Goal: Task Accomplishment & Management: Use online tool/utility

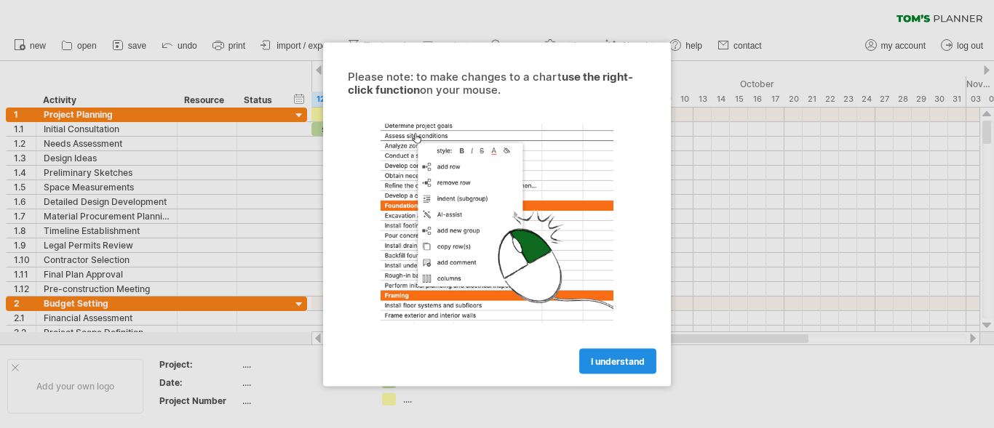
click at [584, 355] on link "I understand" at bounding box center [617, 360] width 77 height 25
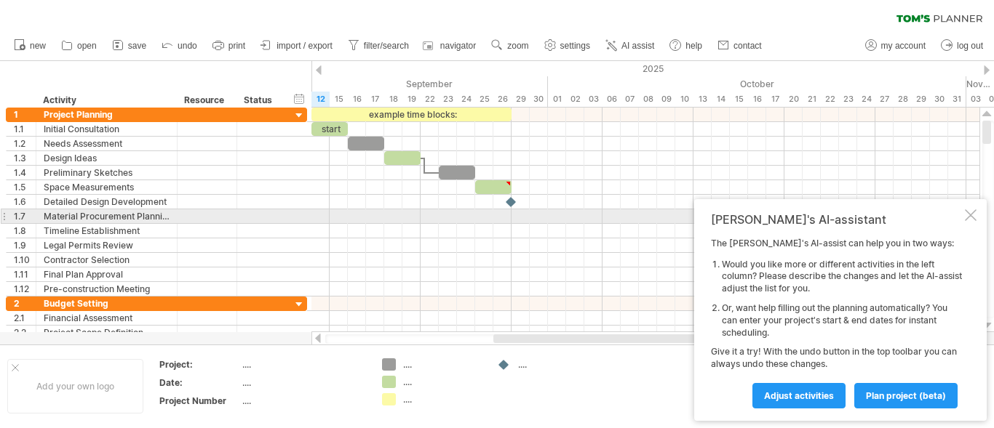
click at [976, 216] on div "[PERSON_NAME]'s AI-assistant The [PERSON_NAME]'s AI-assist can help you in two …" at bounding box center [840, 310] width 292 height 222
click at [970, 216] on div at bounding box center [971, 215] width 12 height 12
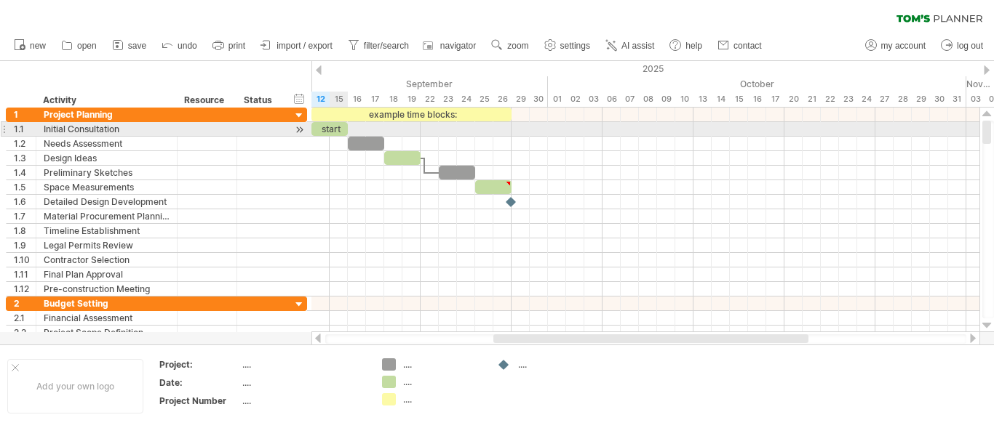
click at [338, 129] on div "start" at bounding box center [329, 129] width 36 height 14
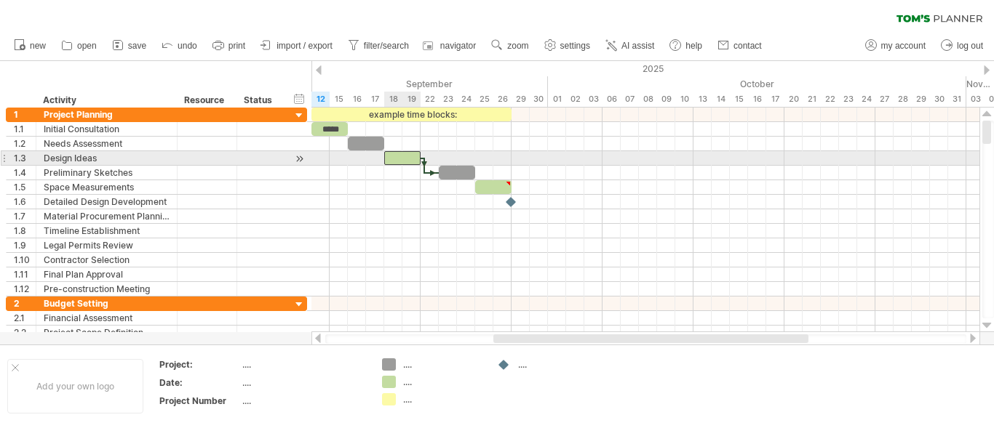
click at [401, 160] on div at bounding box center [402, 158] width 36 height 14
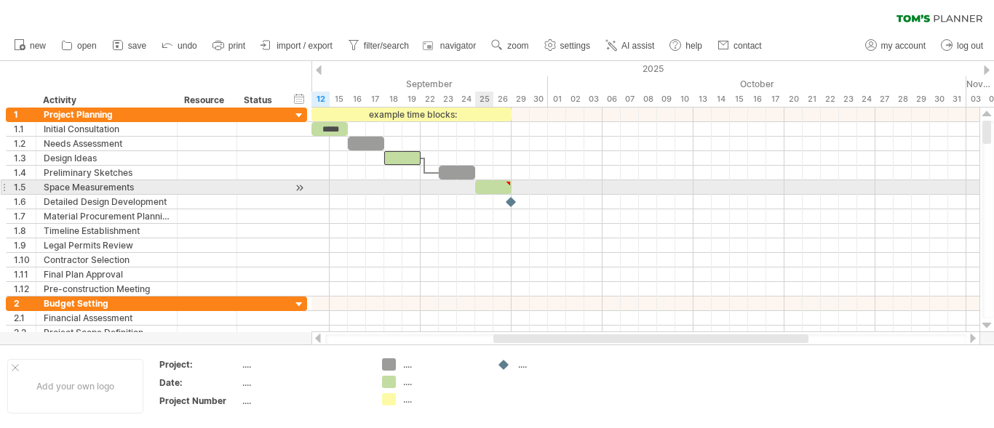
type textarea "**********"
click at [482, 186] on div at bounding box center [493, 187] width 36 height 14
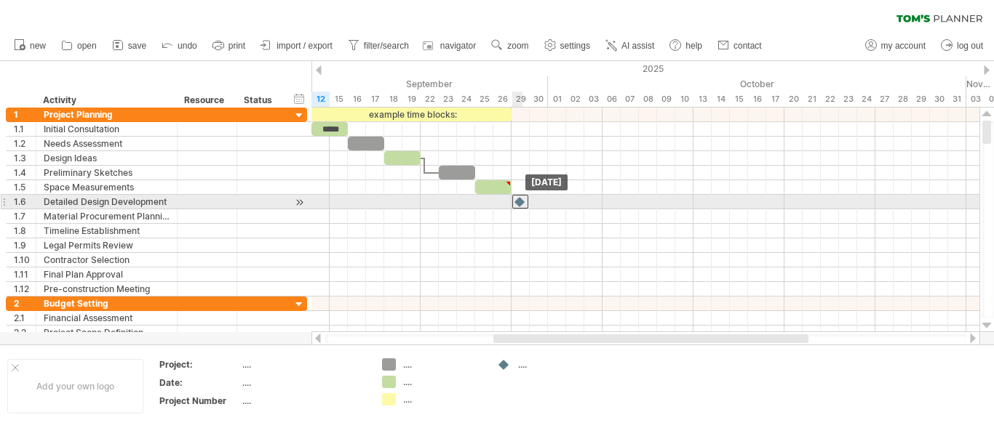
drag, startPoint x: 511, startPoint y: 199, endPoint x: 519, endPoint y: 201, distance: 8.3
click at [519, 201] on div at bounding box center [520, 202] width 16 height 14
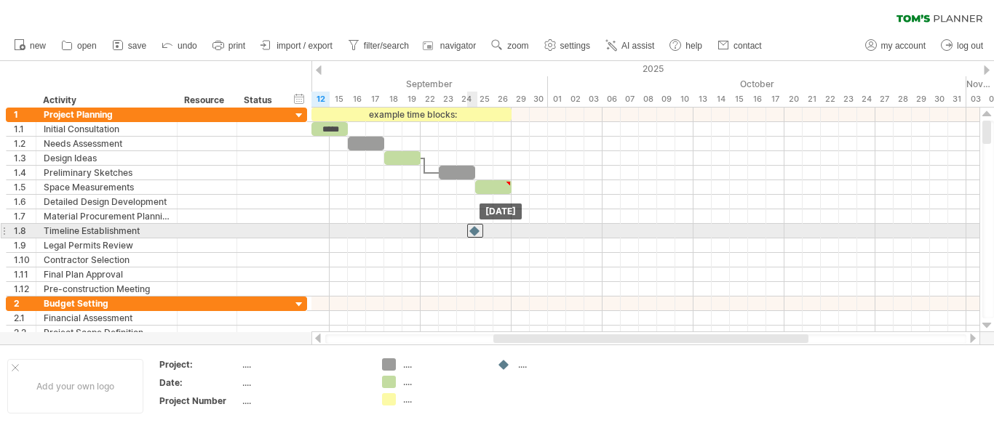
drag, startPoint x: 519, startPoint y: 201, endPoint x: 471, endPoint y: 231, distance: 55.5
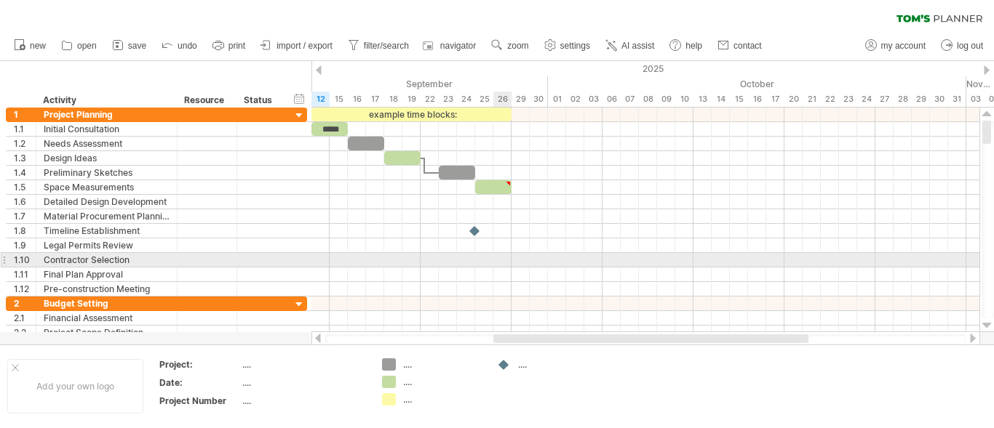
click at [500, 261] on div at bounding box center [645, 260] width 668 height 15
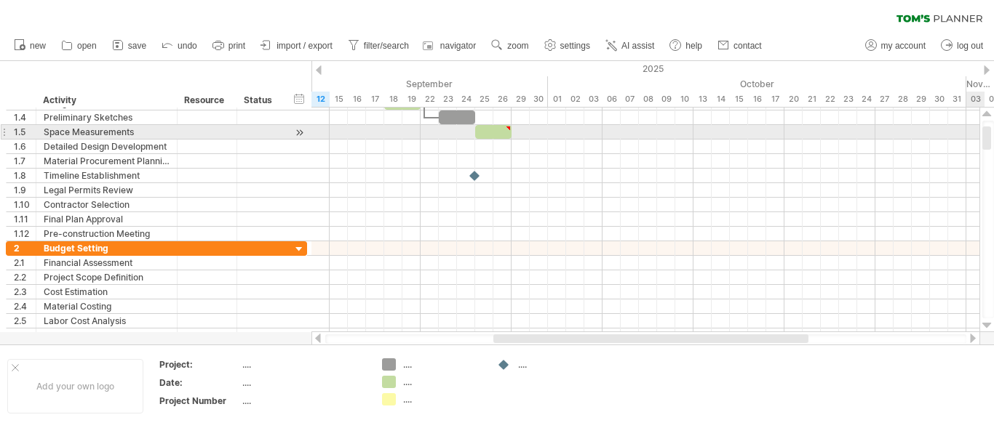
click at [988, 145] on div at bounding box center [986, 138] width 9 height 23
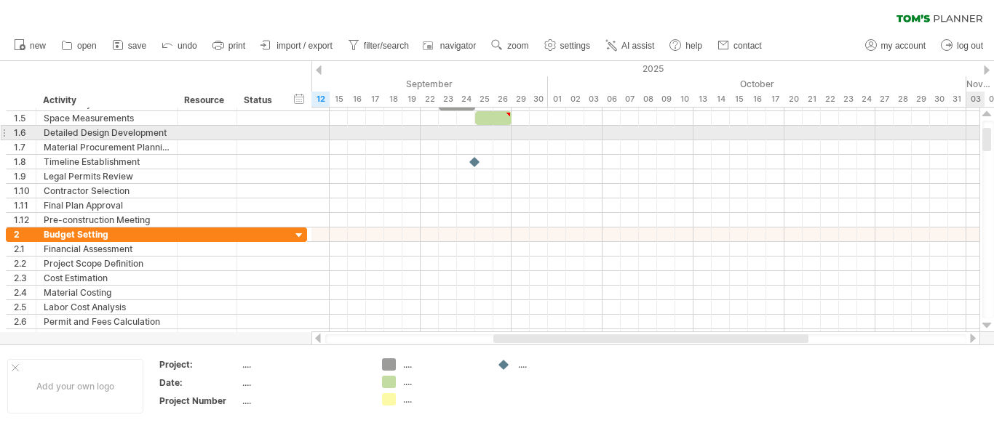
click at [987, 146] on div at bounding box center [986, 139] width 9 height 23
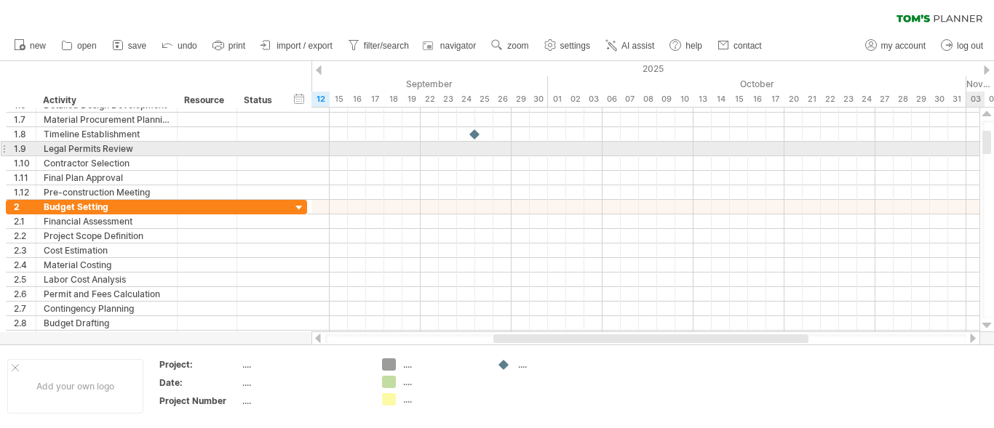
click at [990, 150] on div at bounding box center [986, 142] width 9 height 23
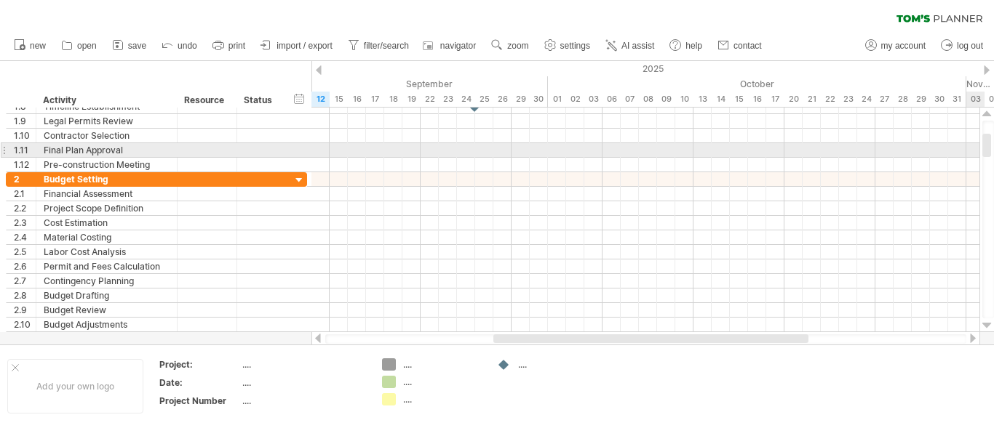
click at [991, 152] on div at bounding box center [988, 220] width 12 height 198
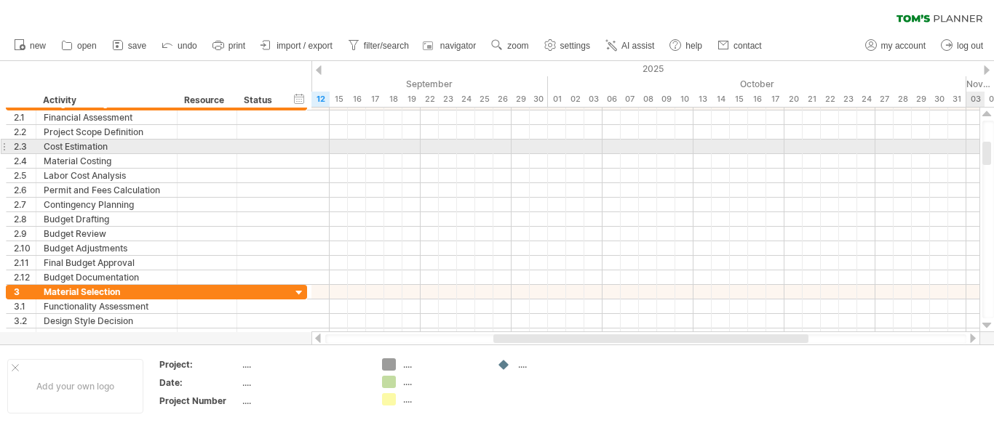
drag, startPoint x: 988, startPoint y: 150, endPoint x: 989, endPoint y: 158, distance: 8.0
click at [989, 158] on div at bounding box center [986, 153] width 9 height 23
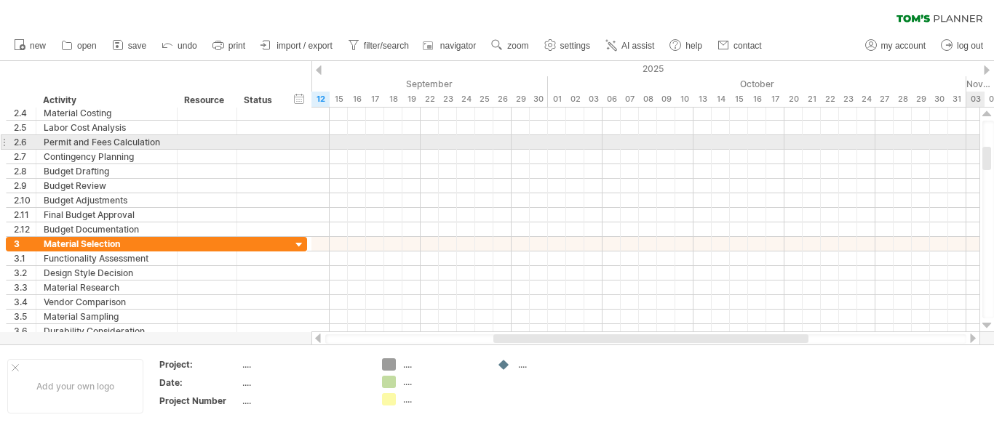
click at [989, 161] on div at bounding box center [986, 158] width 9 height 23
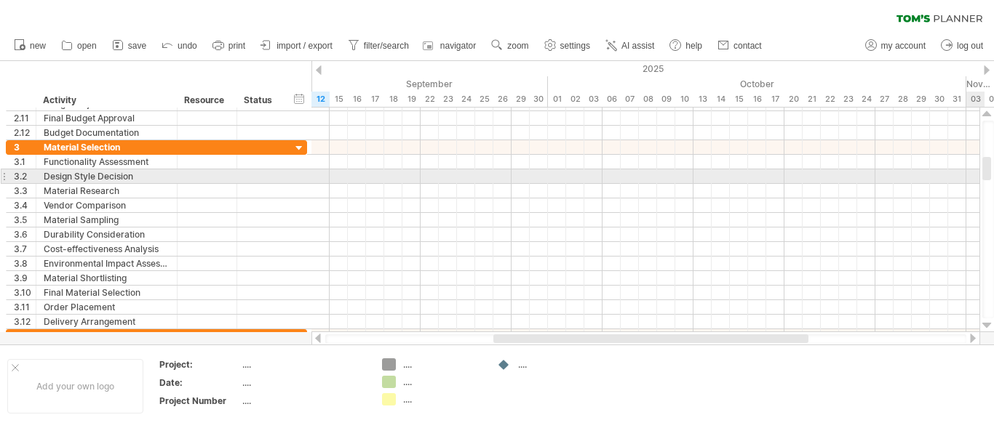
drag, startPoint x: 987, startPoint y: 161, endPoint x: 993, endPoint y: 172, distance: 11.7
click at [993, 172] on div at bounding box center [988, 220] width 12 height 198
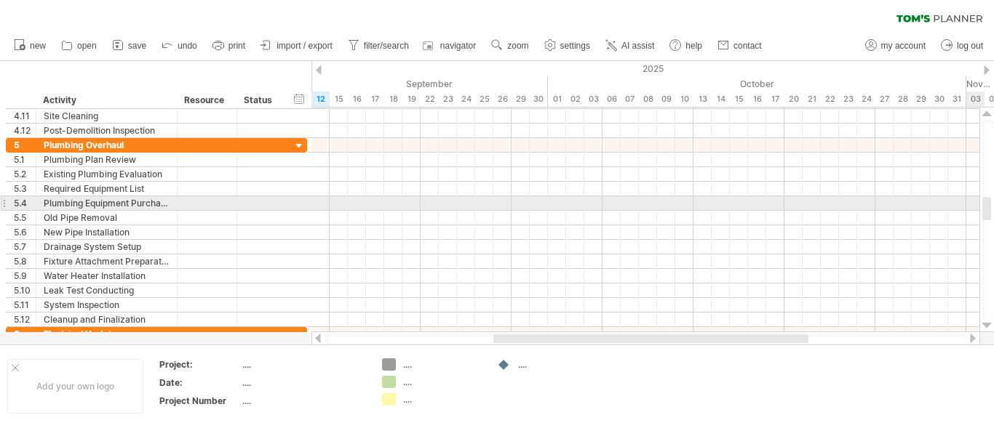
drag, startPoint x: 985, startPoint y: 165, endPoint x: 993, endPoint y: 205, distance: 40.8
click at [993, 205] on div at bounding box center [988, 220] width 12 height 198
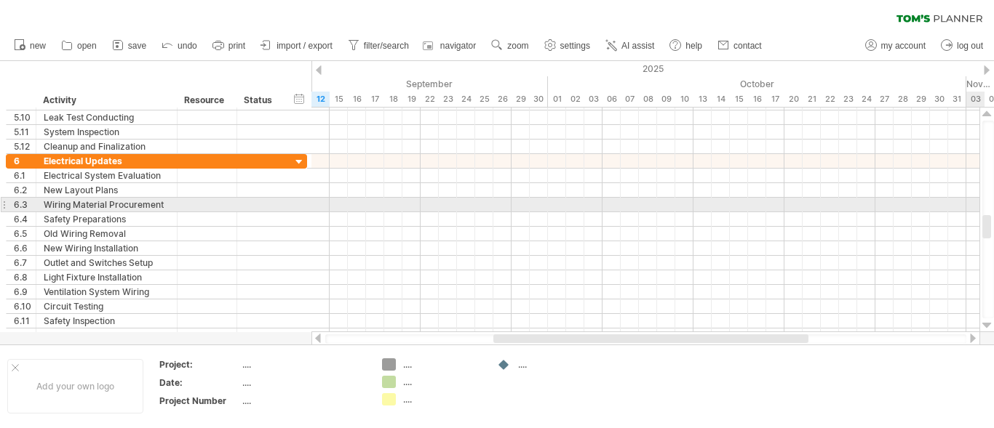
drag, startPoint x: 985, startPoint y: 201, endPoint x: 993, endPoint y: 219, distance: 19.9
click at [993, 219] on div at bounding box center [988, 220] width 12 height 198
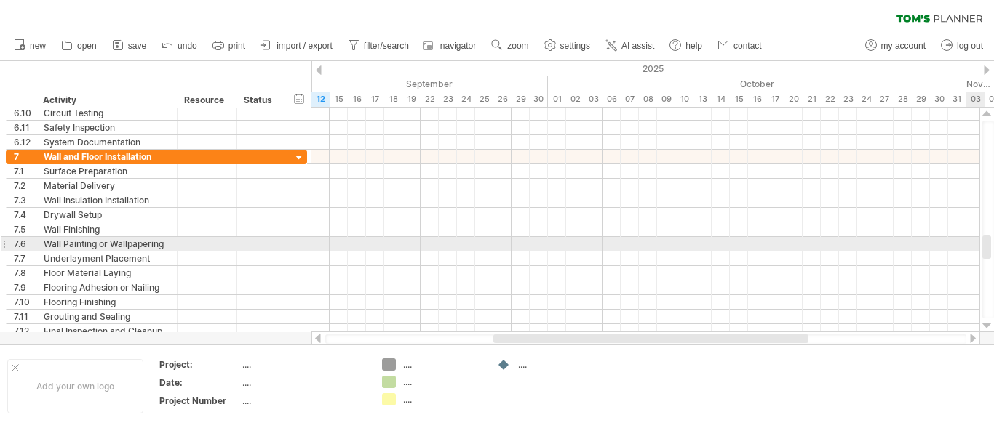
drag, startPoint x: 987, startPoint y: 230, endPoint x: 993, endPoint y: 250, distance: 21.2
click at [993, 250] on div at bounding box center [988, 220] width 12 height 198
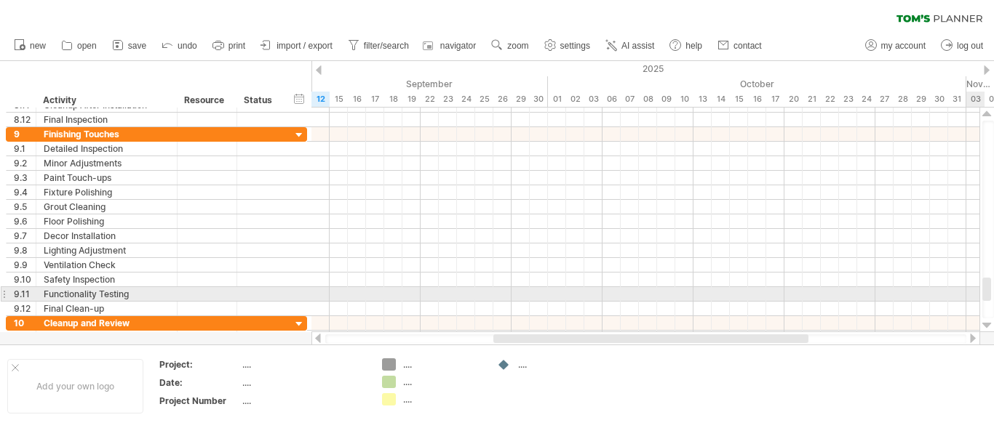
drag, startPoint x: 988, startPoint y: 246, endPoint x: 993, endPoint y: 288, distance: 42.5
click at [993, 288] on div at bounding box center [988, 220] width 12 height 198
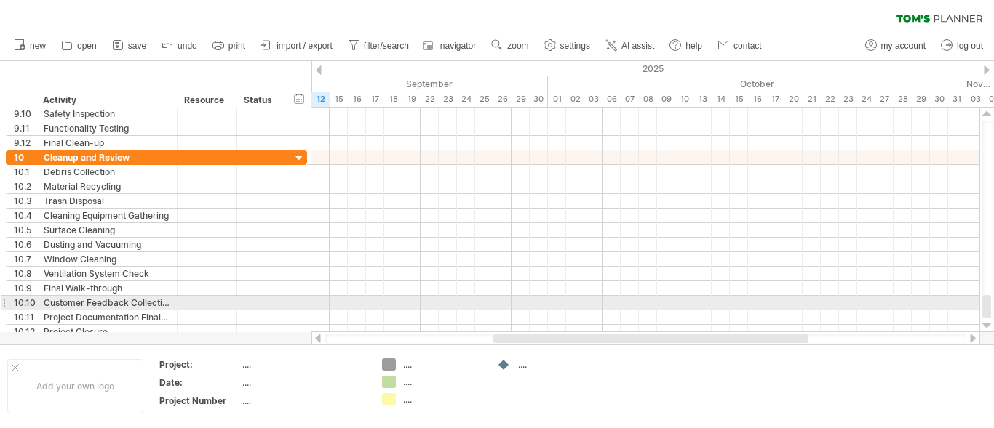
drag, startPoint x: 989, startPoint y: 287, endPoint x: 988, endPoint y: 308, distance: 21.1
click at [988, 308] on div at bounding box center [986, 306] width 9 height 23
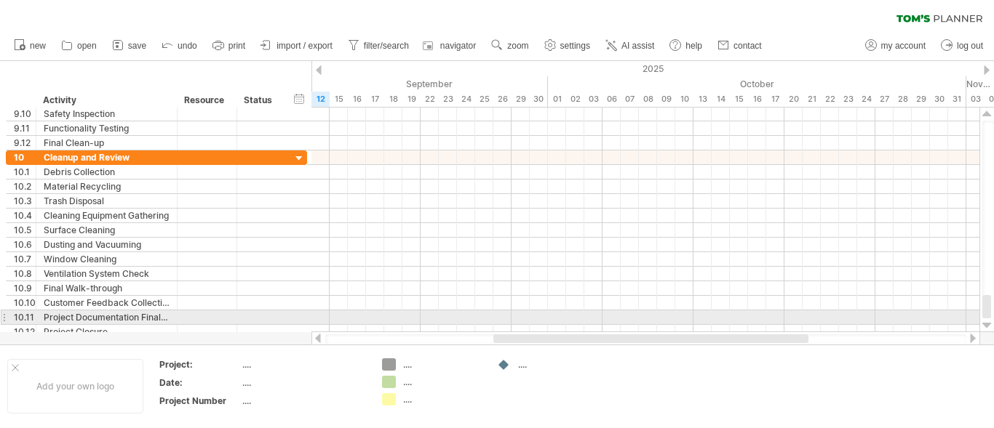
click at [989, 320] on div at bounding box center [986, 326] width 9 height 12
click at [987, 312] on div at bounding box center [986, 306] width 9 height 23
click at [989, 324] on div at bounding box center [986, 326] width 9 height 12
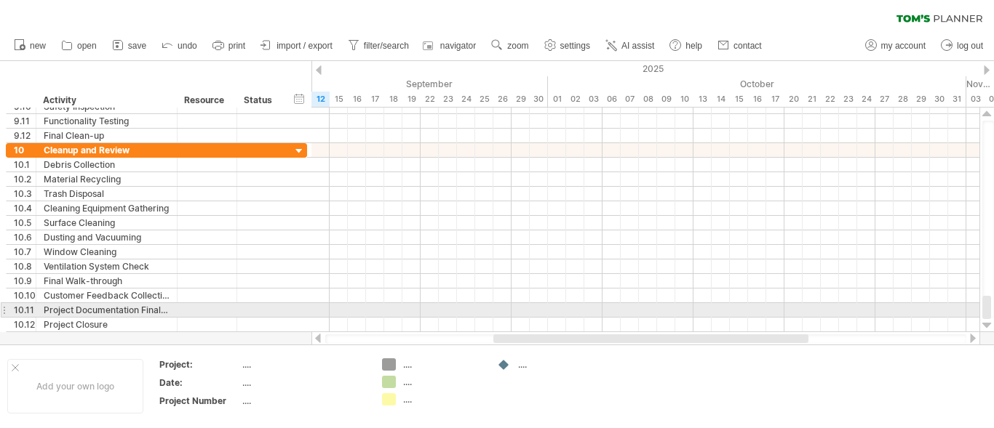
click at [989, 324] on div at bounding box center [986, 326] width 9 height 12
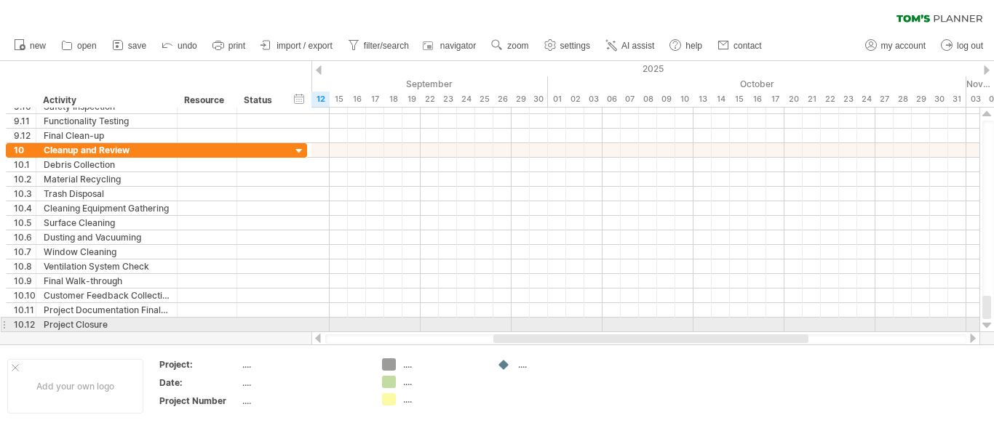
drag, startPoint x: 991, startPoint y: 311, endPoint x: 992, endPoint y: 327, distance: 16.1
click at [992, 327] on div at bounding box center [986, 220] width 15 height 225
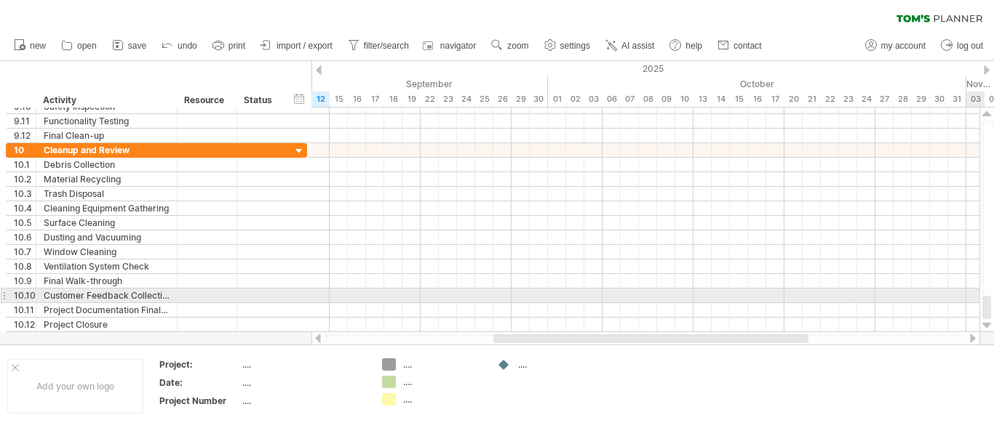
click at [986, 302] on div at bounding box center [986, 307] width 9 height 23
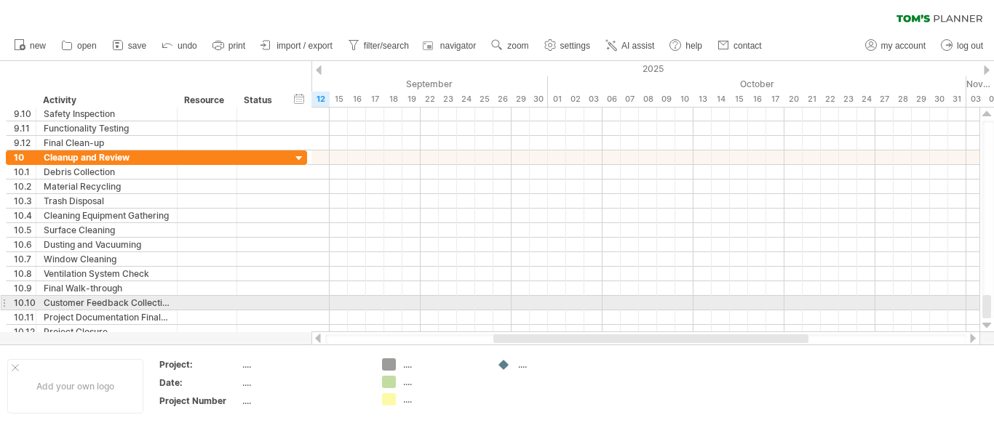
drag, startPoint x: 986, startPoint y: 301, endPoint x: 990, endPoint y: 308, distance: 7.9
click at [990, 308] on div at bounding box center [986, 306] width 9 height 23
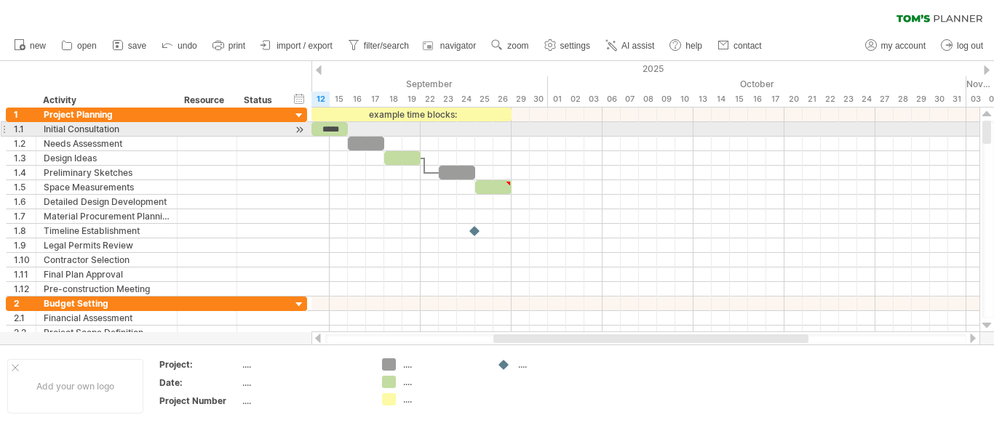
drag, startPoint x: 987, startPoint y: 308, endPoint x: 989, endPoint y: 131, distance: 176.8
click at [989, 131] on div at bounding box center [986, 132] width 9 height 23
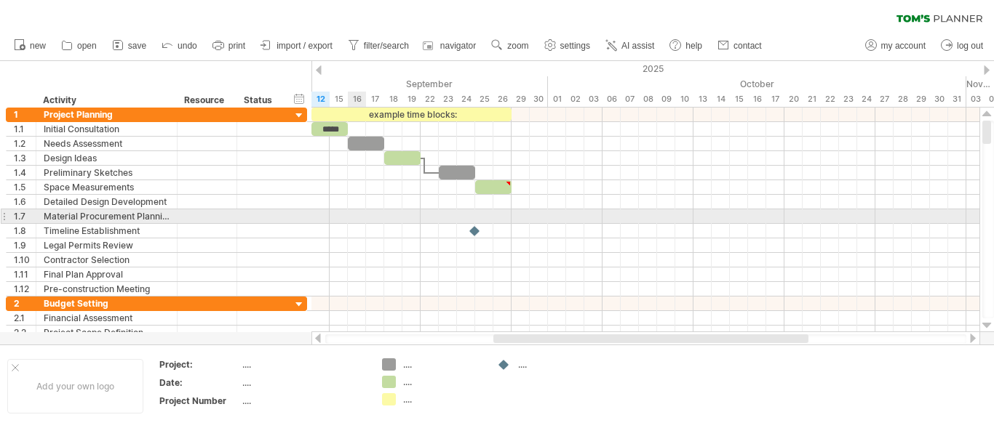
click at [359, 215] on div at bounding box center [645, 216] width 668 height 15
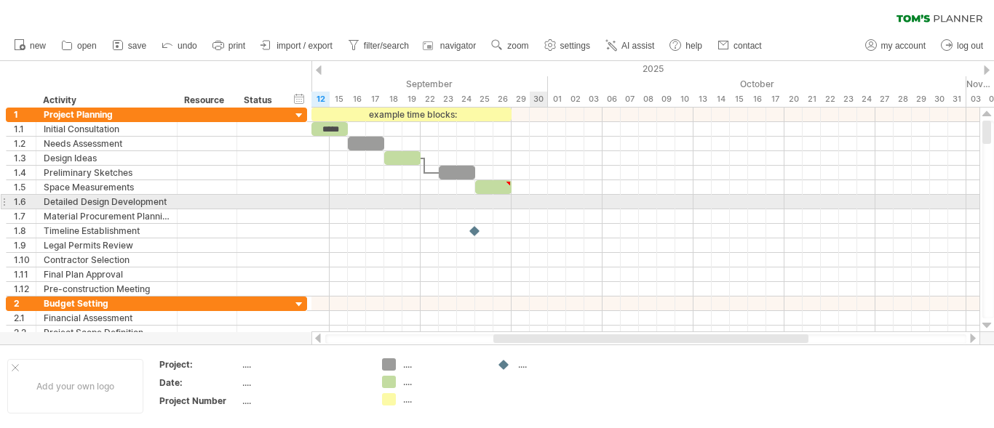
click at [532, 209] on div at bounding box center [645, 216] width 668 height 15
click at [521, 195] on div at bounding box center [645, 202] width 668 height 15
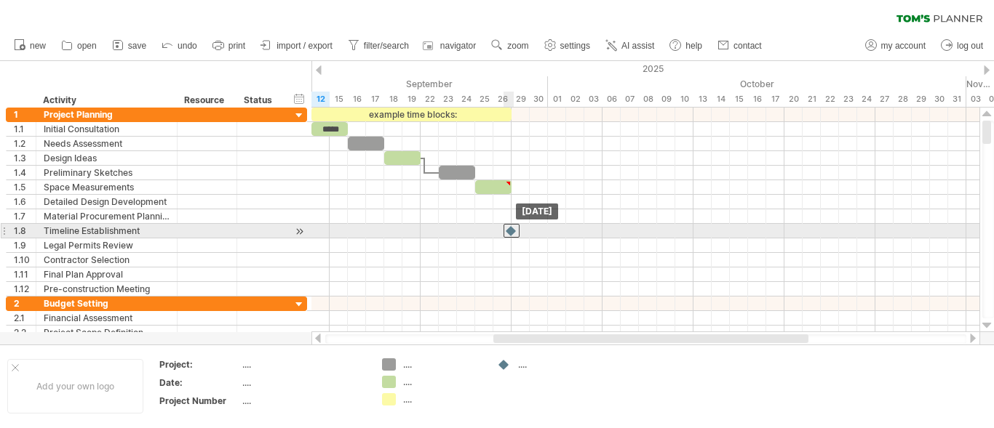
drag, startPoint x: 474, startPoint y: 225, endPoint x: 513, endPoint y: 228, distance: 39.4
click at [513, 228] on div at bounding box center [511, 231] width 16 height 14
drag, startPoint x: 512, startPoint y: 230, endPoint x: 523, endPoint y: 231, distance: 10.9
click at [523, 231] on div at bounding box center [520, 231] width 16 height 14
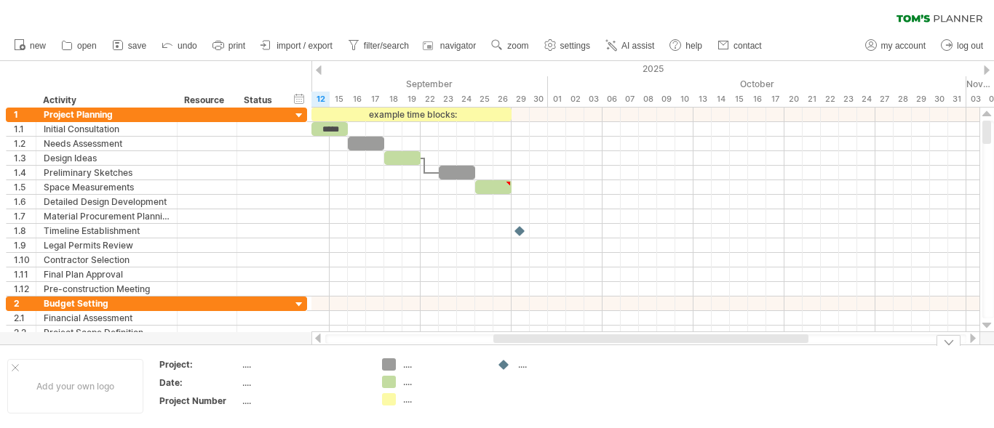
click at [392, 378] on div "Trying to reach [DOMAIN_NAME] Connected again... 0% clear filter new 1" at bounding box center [497, 214] width 994 height 428
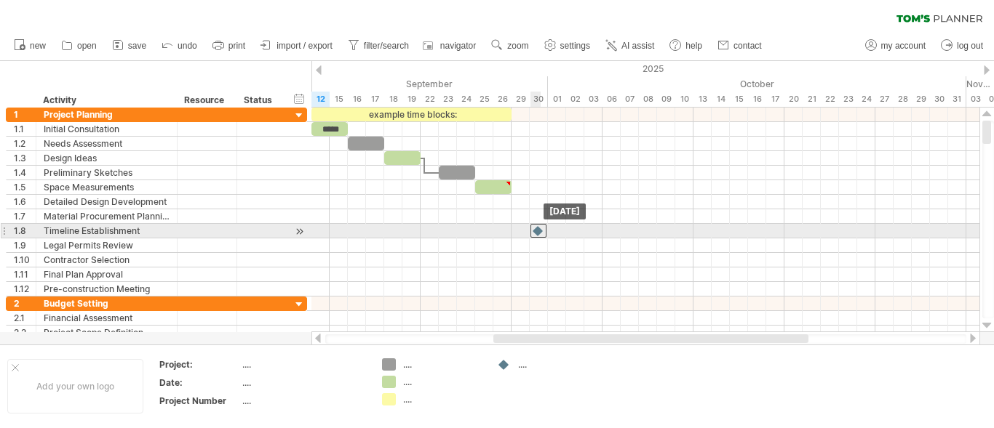
drag, startPoint x: 518, startPoint y: 226, endPoint x: 539, endPoint y: 228, distance: 21.2
click at [539, 228] on div at bounding box center [538, 231] width 16 height 14
drag, startPoint x: 541, startPoint y: 228, endPoint x: 522, endPoint y: 234, distance: 20.5
click at [522, 234] on div at bounding box center [520, 231] width 16 height 14
click at [516, 228] on div at bounding box center [520, 231] width 16 height 14
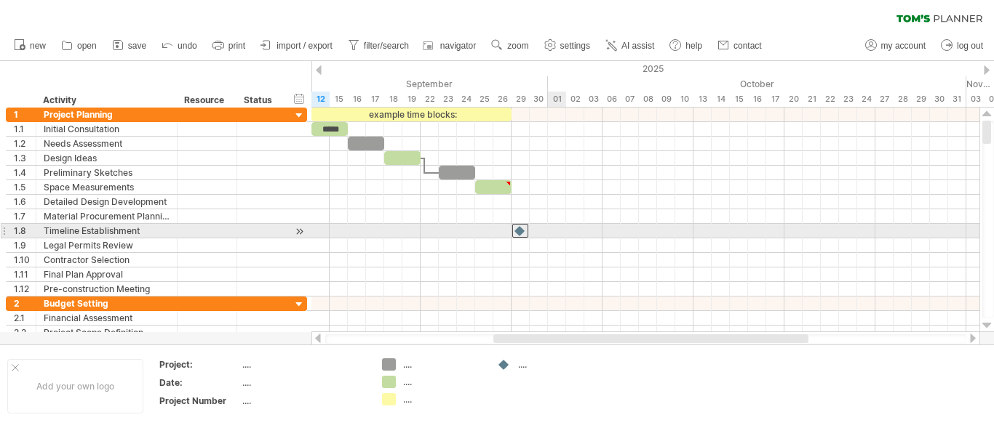
click at [554, 233] on div at bounding box center [645, 231] width 668 height 15
click at [533, 228] on div at bounding box center [645, 231] width 668 height 15
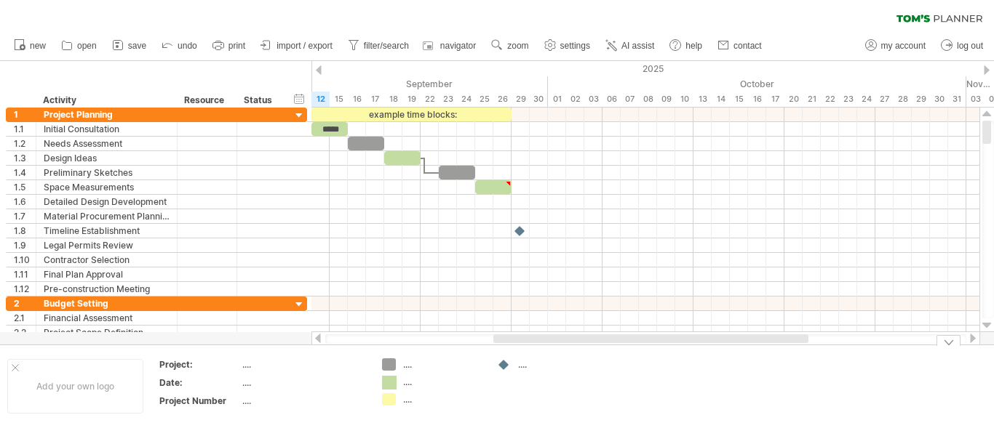
click at [394, 383] on div "Trying to reach [DOMAIN_NAME] Connected again... 0% clear filter new 1" at bounding box center [497, 214] width 994 height 428
click at [390, 399] on div "Trying to reach [DOMAIN_NAME] Connected again... 0% clear filter new 1" at bounding box center [497, 214] width 994 height 428
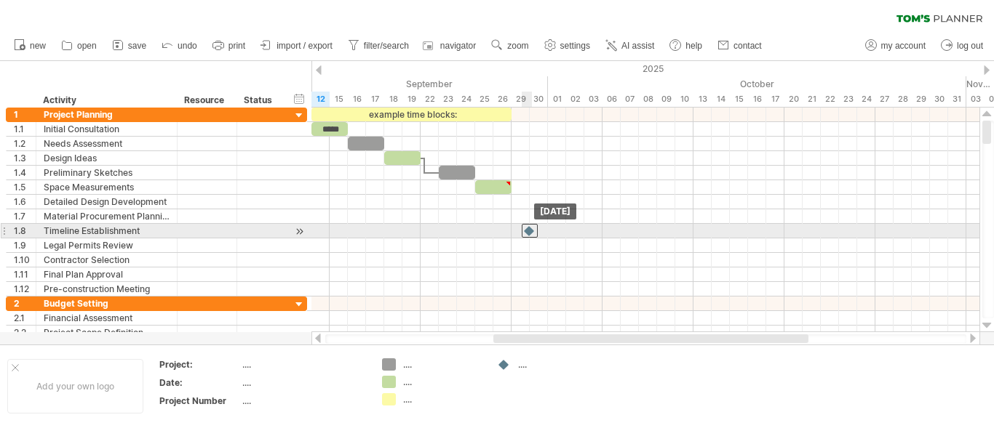
click at [530, 232] on div at bounding box center [530, 231] width 16 height 14
